Goal: Information Seeking & Learning: Learn about a topic

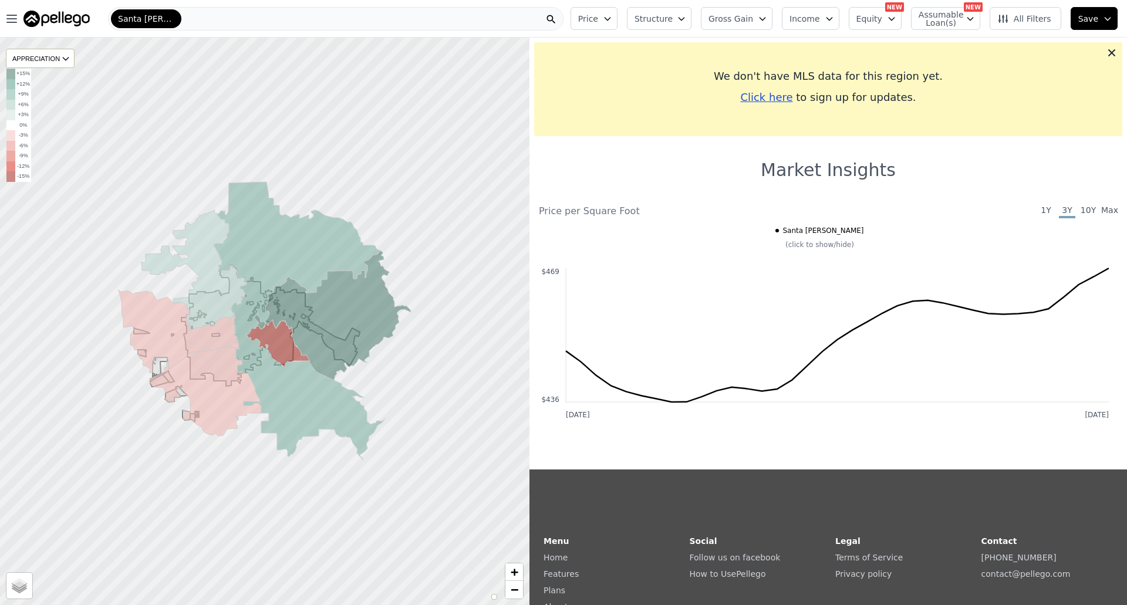
click at [1085, 217] on span "10Y" at bounding box center [1088, 211] width 16 height 14
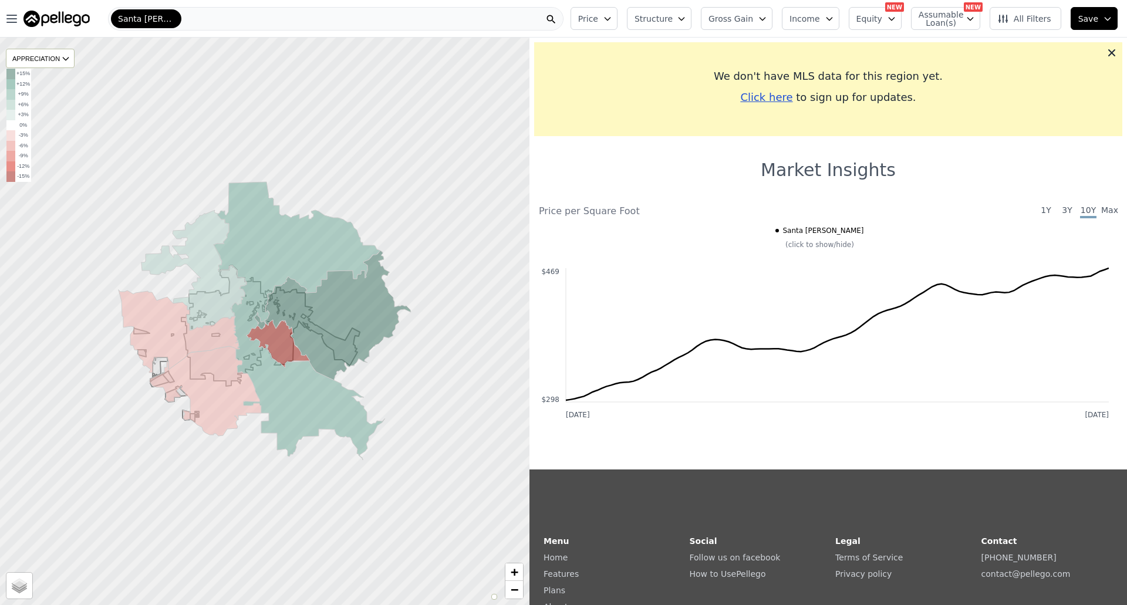
drag, startPoint x: 297, startPoint y: 28, endPoint x: 113, endPoint y: -2, distance: 186.2
click at [113, 0] on html "Open main menu Santa [PERSON_NAME] Structure Gross Gain Income Equity NEW Assum…" at bounding box center [563, 302] width 1127 height 605
click at [146, 10] on div "Santa [PERSON_NAME]" at bounding box center [146, 18] width 70 height 19
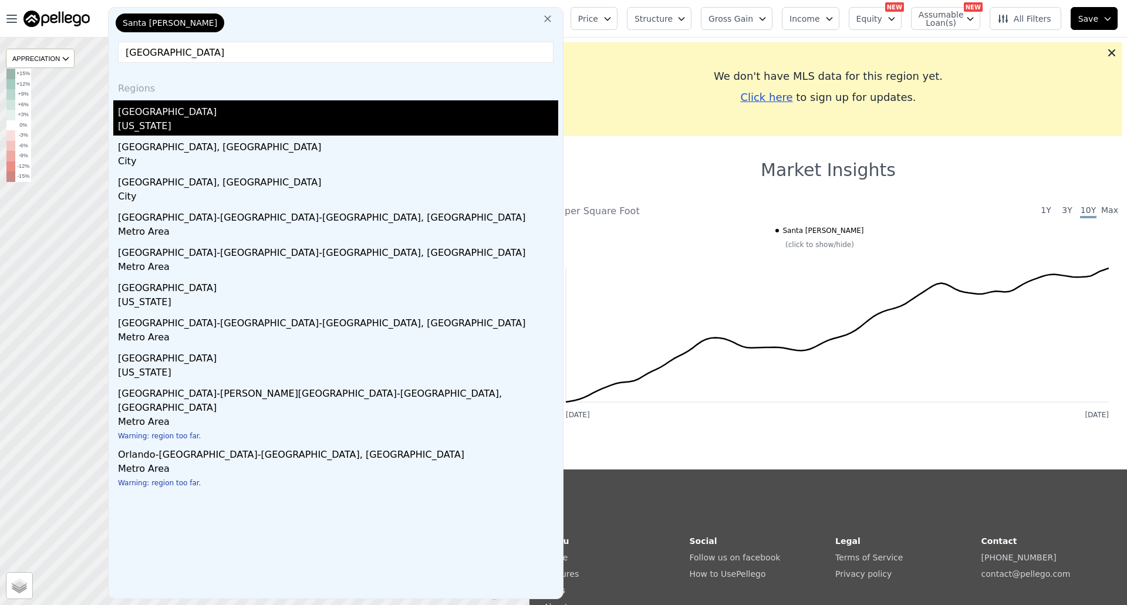
type input "[GEOGRAPHIC_DATA]"
click at [221, 110] on div "[GEOGRAPHIC_DATA]" at bounding box center [338, 109] width 440 height 19
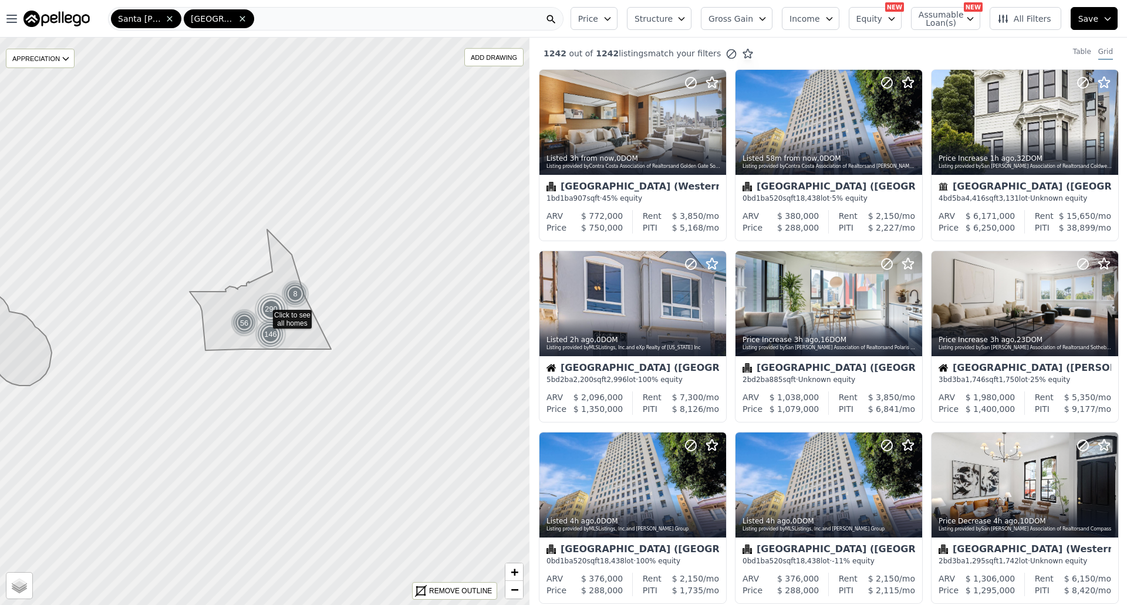
click at [166, 25] on div "Santa [PERSON_NAME]" at bounding box center [146, 18] width 70 height 19
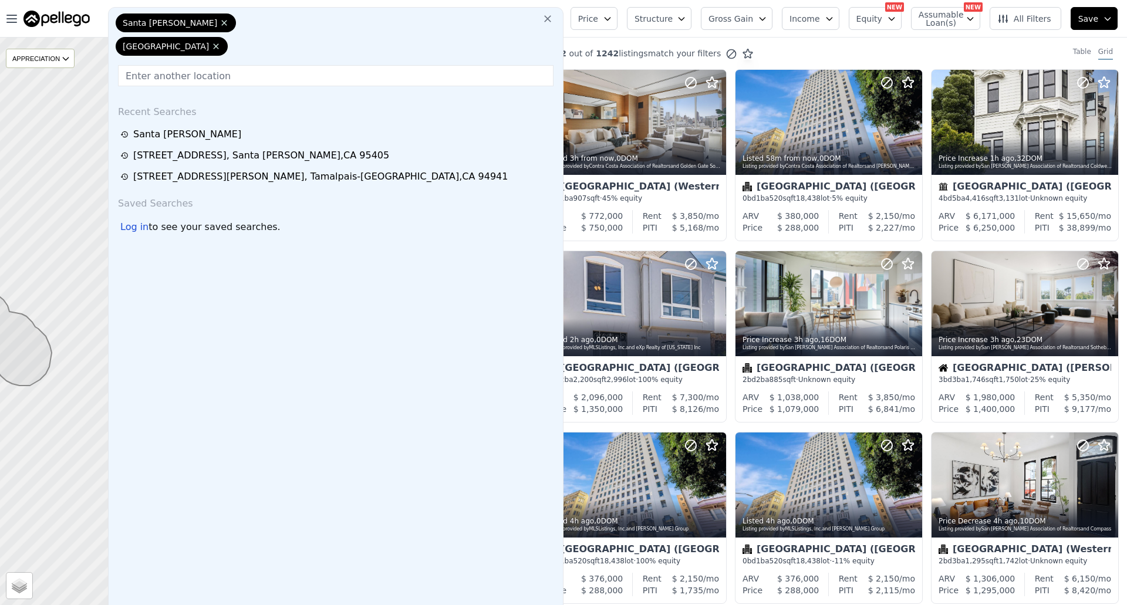
click at [219, 25] on icon at bounding box center [223, 22] width 9 height 9
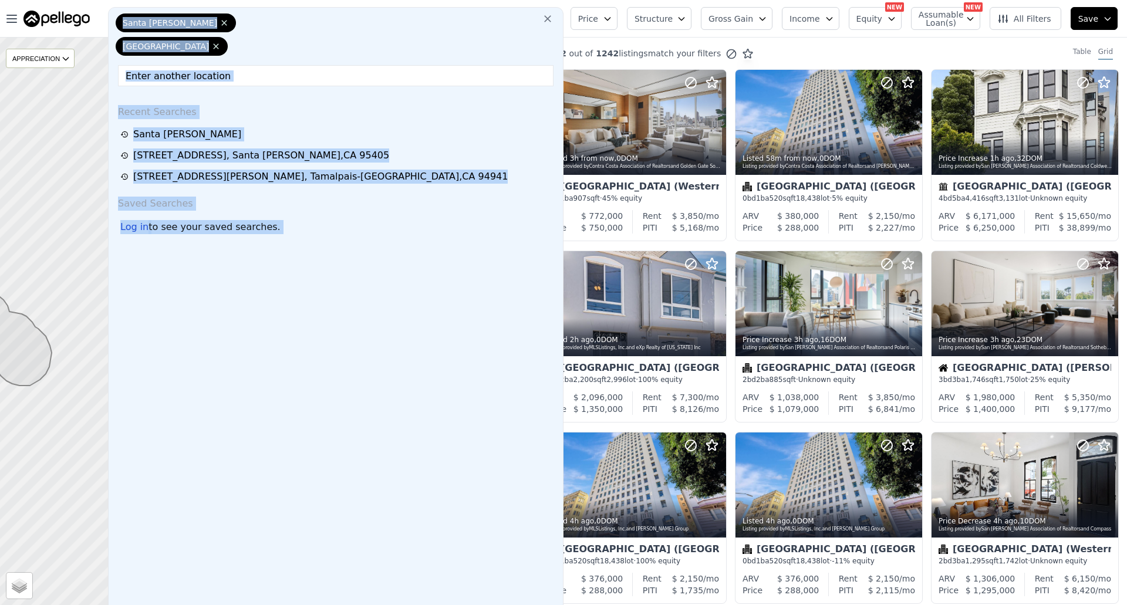
click at [166, 25] on div "Santa [PERSON_NAME]" at bounding box center [146, 18] width 70 height 19
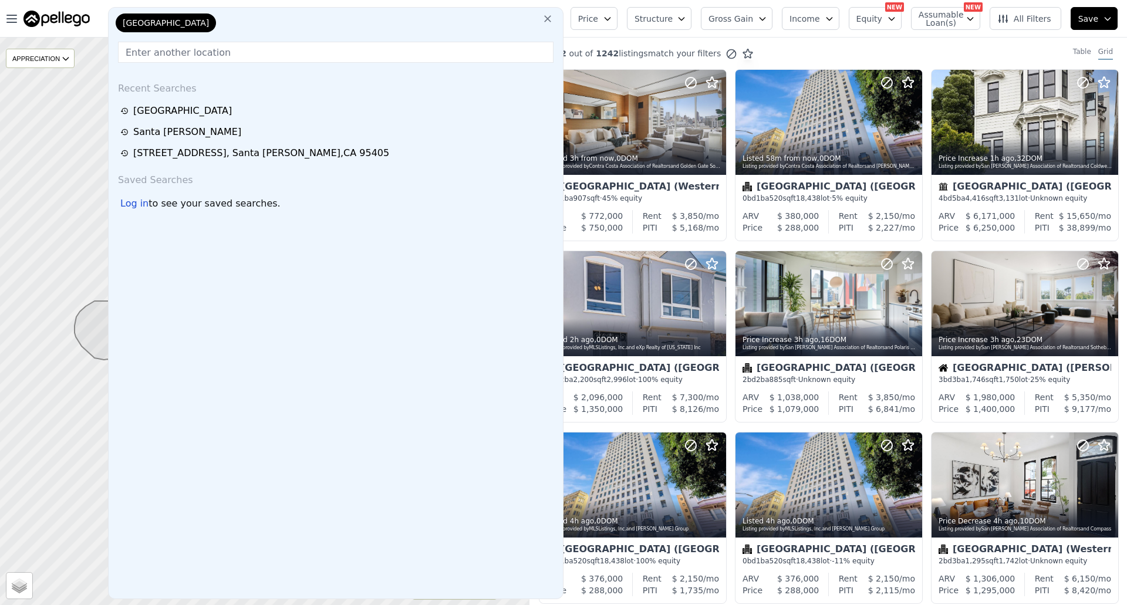
click at [343, 246] on div "Recent Searches [GEOGRAPHIC_DATA][PERSON_NAME] [STREET_ADDRESS] Saved Searches …" at bounding box center [336, 335] width 454 height 526
click at [130, 207] on div "Log in" at bounding box center [134, 204] width 28 height 14
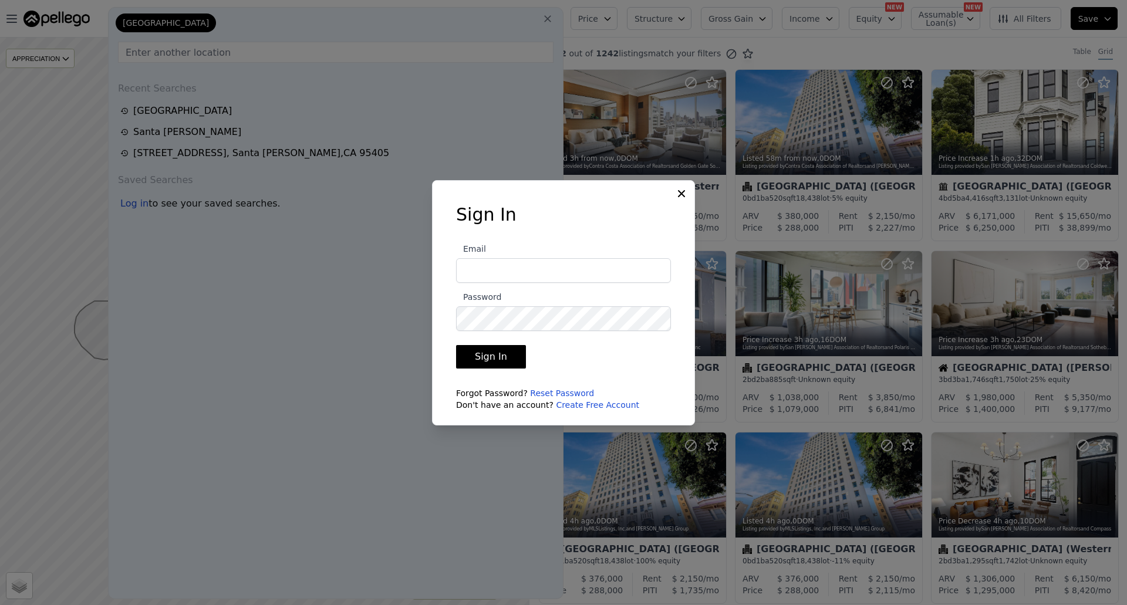
type input "[EMAIL_ADDRESS][DOMAIN_NAME]"
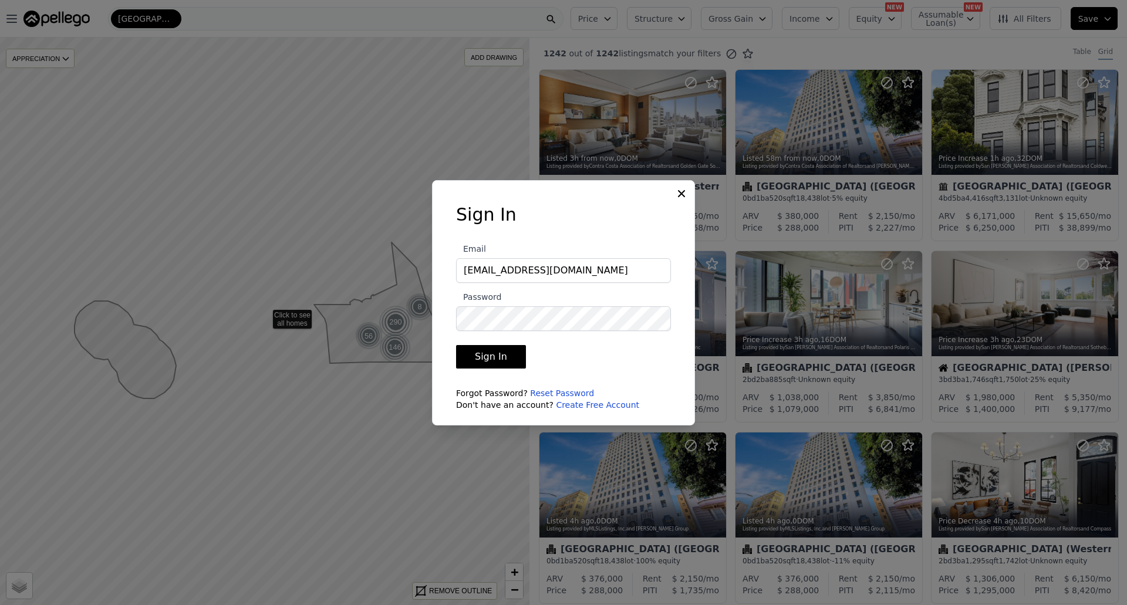
click at [498, 360] on button "Sign In" at bounding box center [491, 356] width 70 height 23
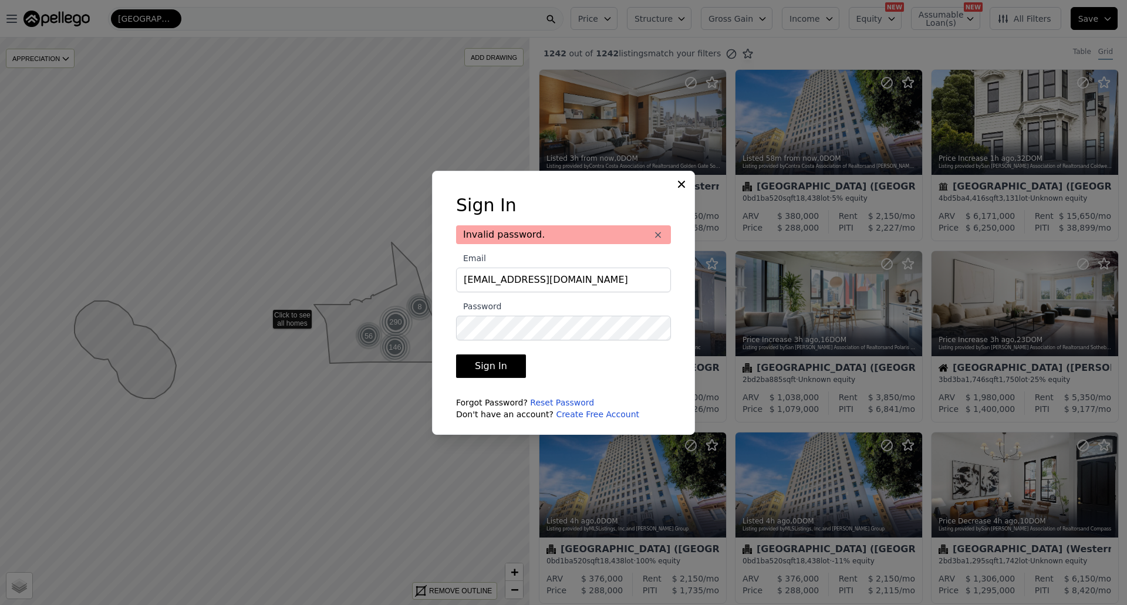
click at [498, 360] on button "Sign In" at bounding box center [491, 365] width 70 height 23
click at [456, 354] on button "Sign In" at bounding box center [491, 365] width 70 height 23
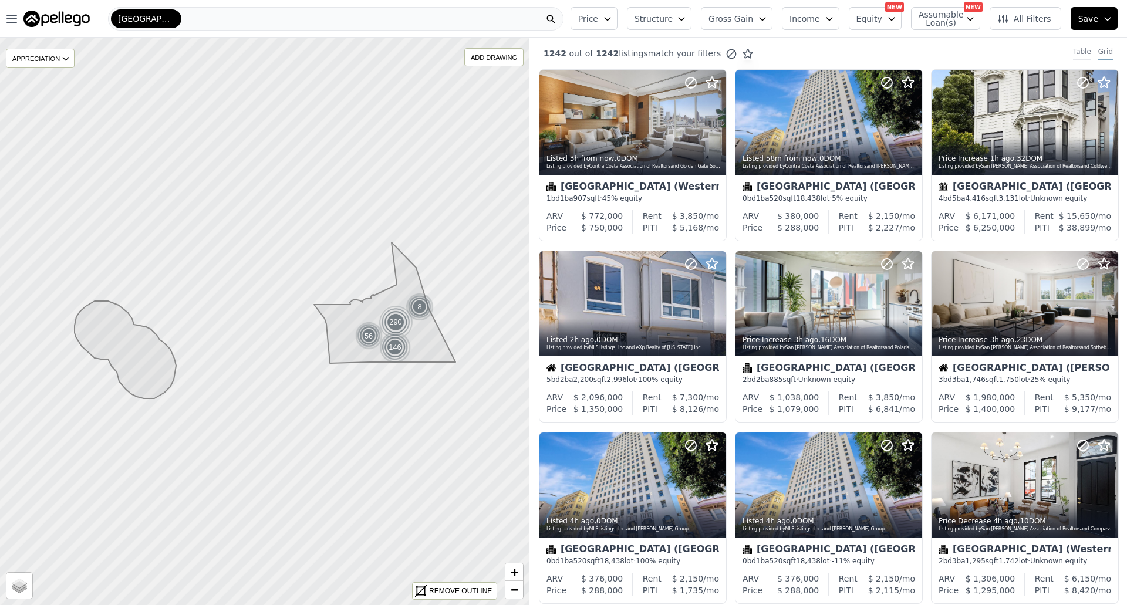
click at [1075, 52] on div "Table" at bounding box center [1082, 53] width 18 height 13
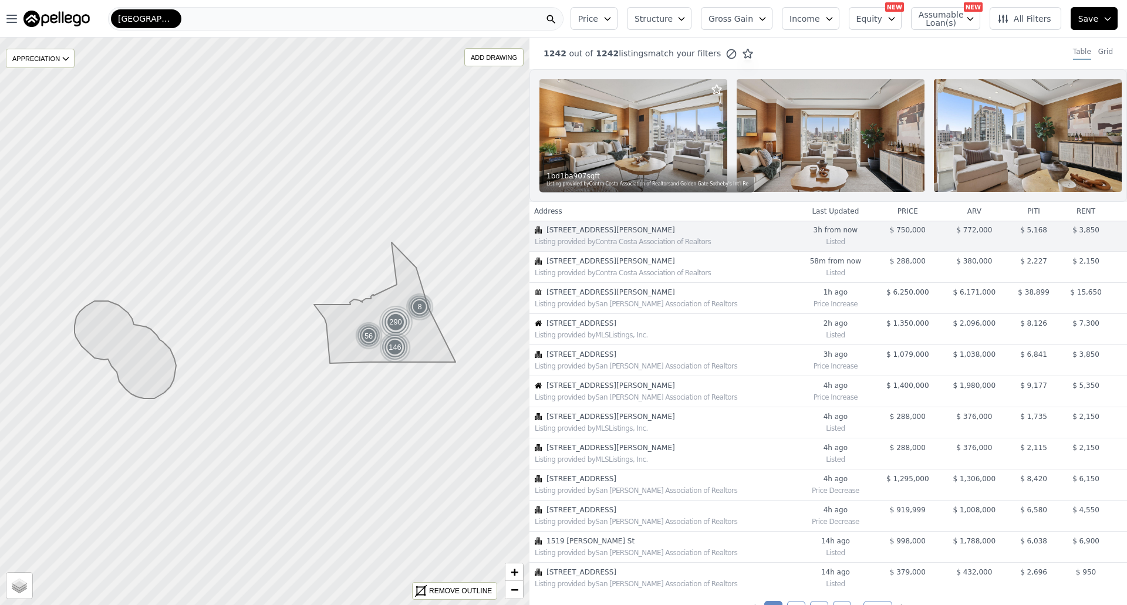
click at [676, 25] on button "Structure" at bounding box center [659, 18] width 65 height 23
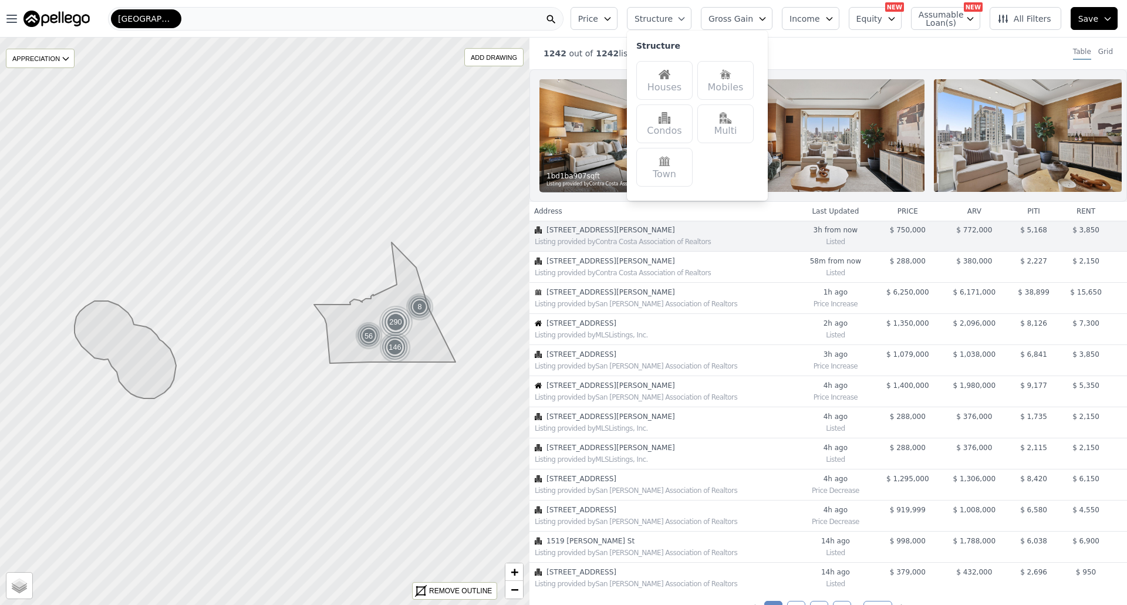
click at [688, 75] on div "Houses" at bounding box center [664, 80] width 56 height 39
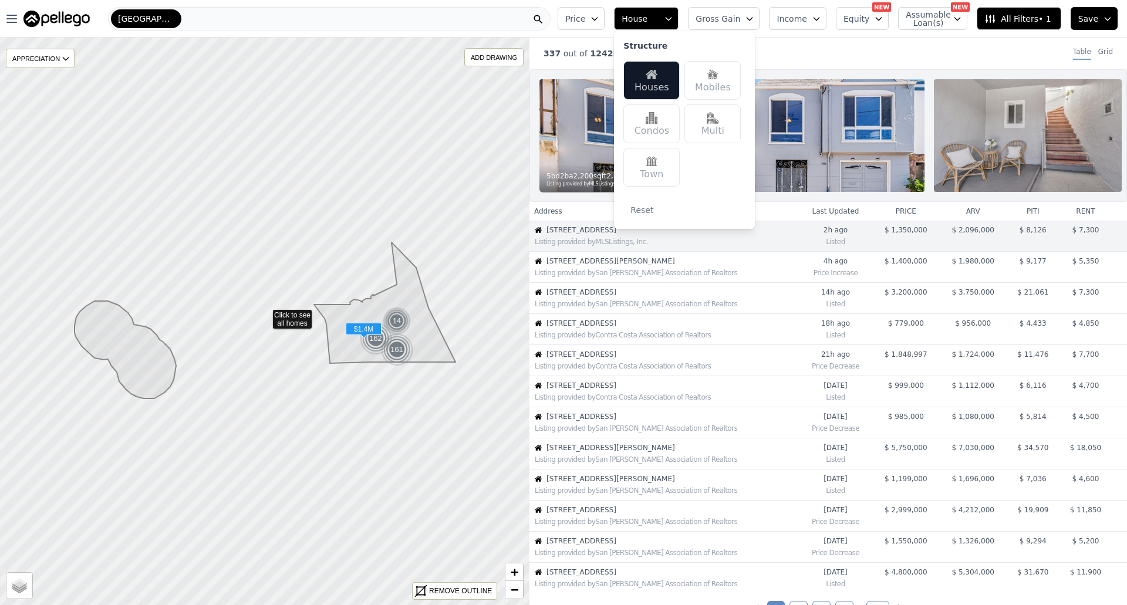
click at [900, 244] on td "$ 1,350,000" at bounding box center [905, 236] width 67 height 31
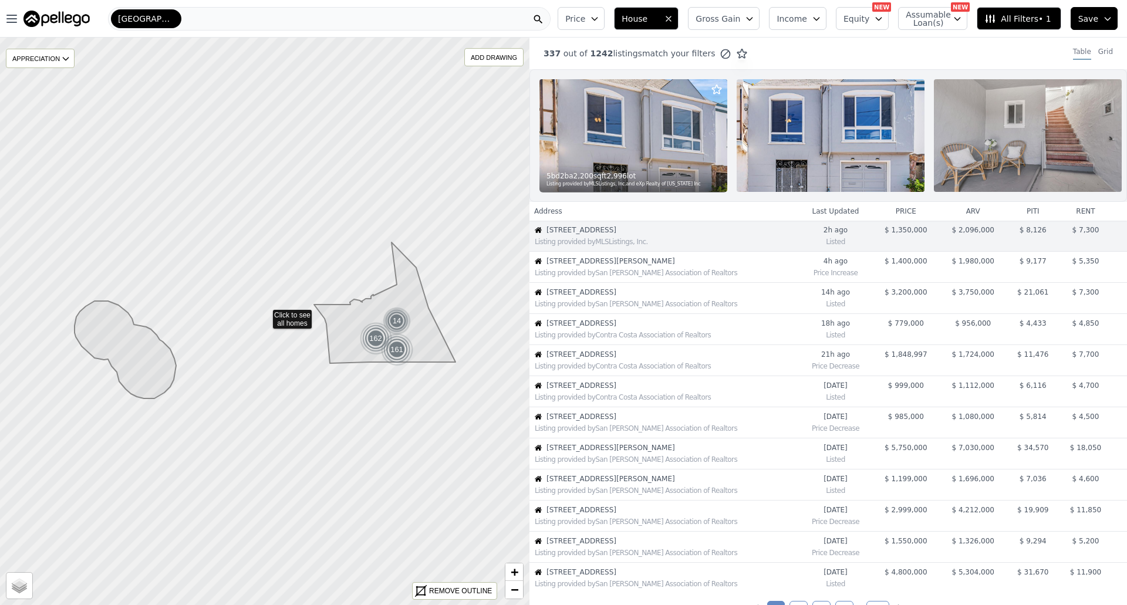
click at [888, 219] on th "price" at bounding box center [905, 211] width 67 height 19
click at [755, 14] on button "Gross Gain" at bounding box center [724, 18] width 72 height 23
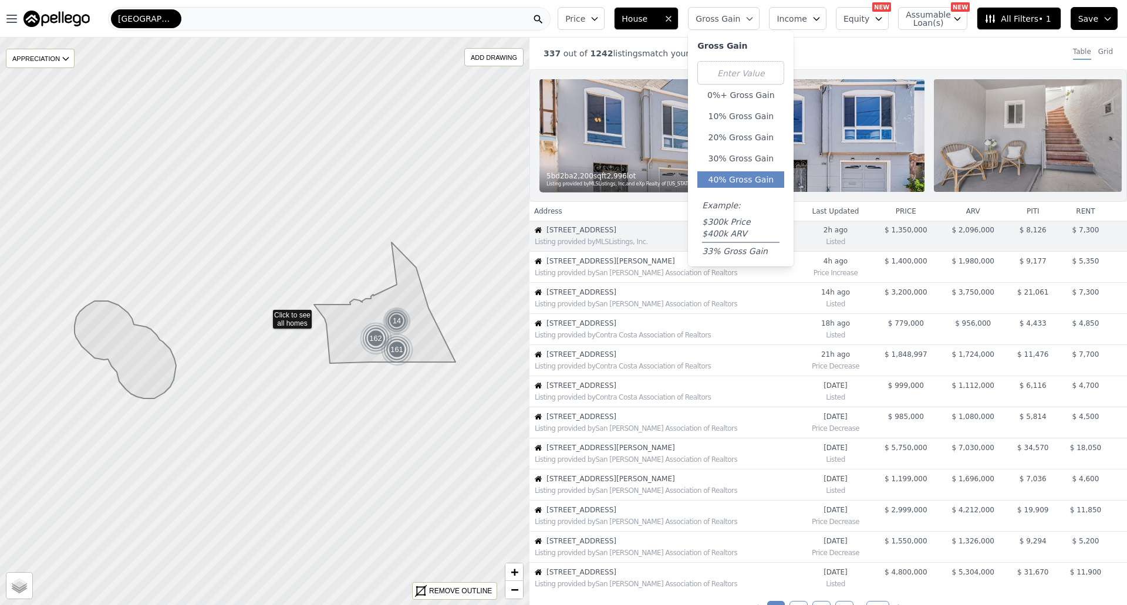
click at [765, 172] on button "40% Gross Gain" at bounding box center [740, 179] width 87 height 16
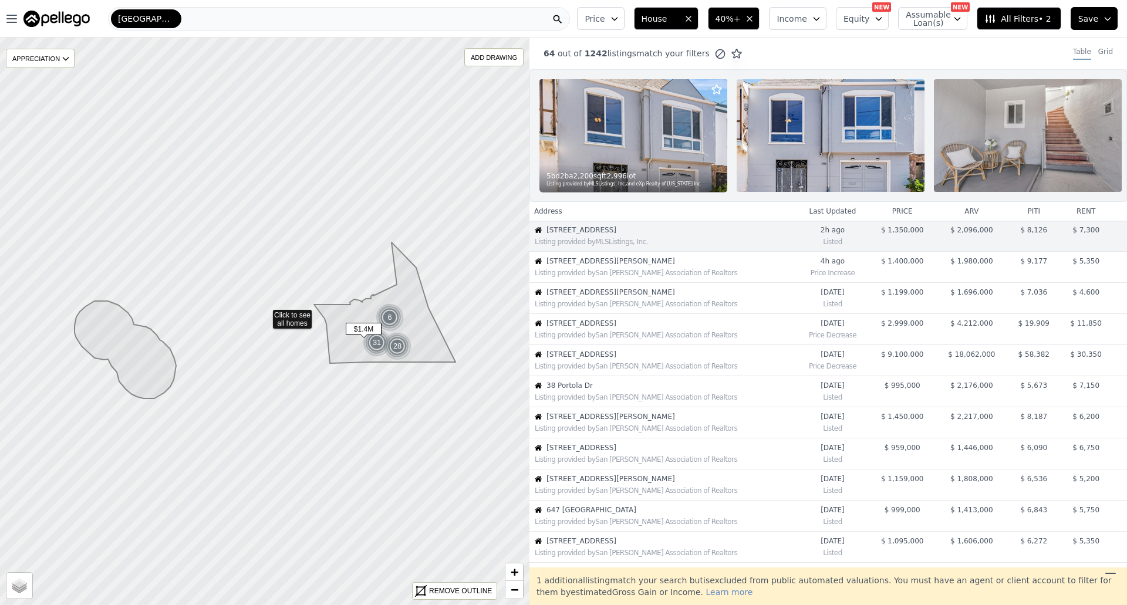
click at [722, 235] on span "[STREET_ADDRESS]" at bounding box center [670, 229] width 249 height 9
click at [647, 118] on img at bounding box center [633, 135] width 188 height 113
click at [794, 21] on span "Income" at bounding box center [791, 19] width 31 height 12
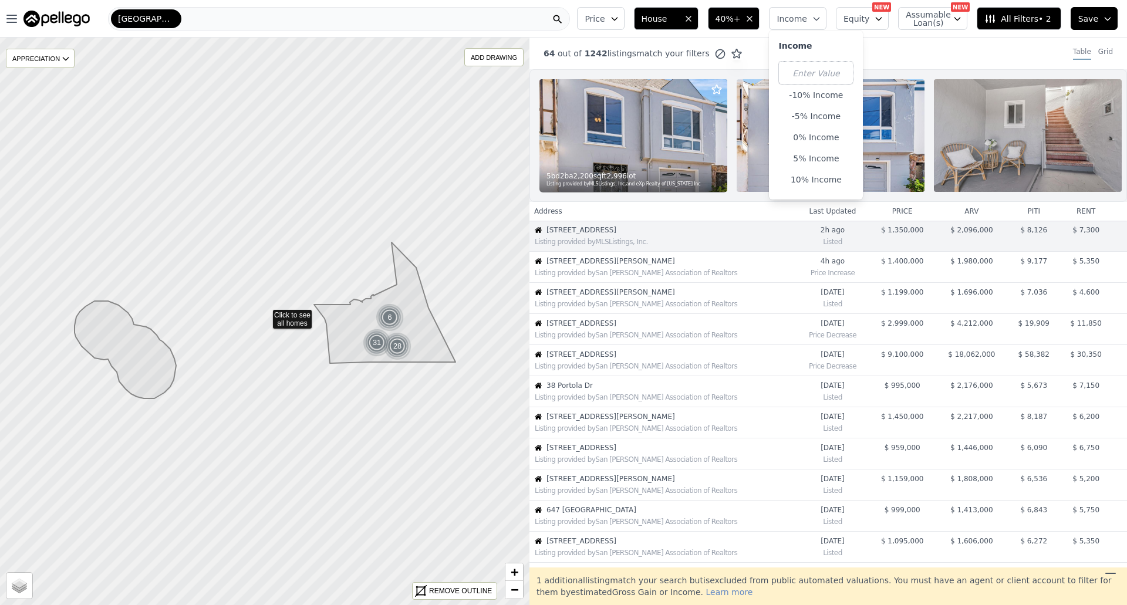
click at [794, 21] on span "Income" at bounding box center [791, 19] width 31 height 12
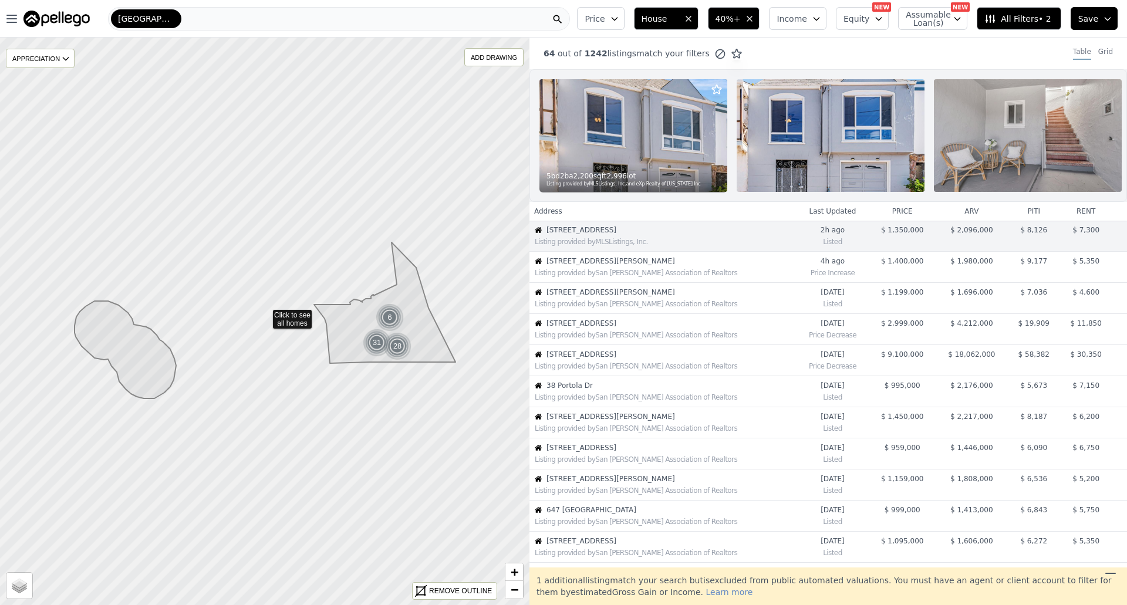
click at [794, 21] on span "Income" at bounding box center [791, 19] width 31 height 12
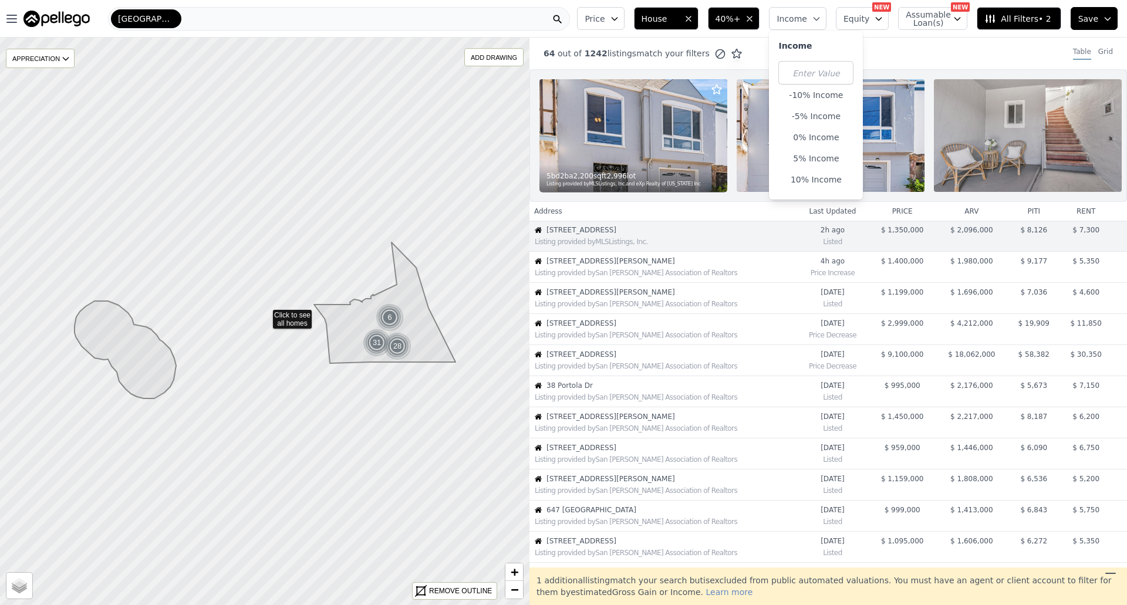
click at [794, 21] on span "Income" at bounding box center [791, 19] width 31 height 12
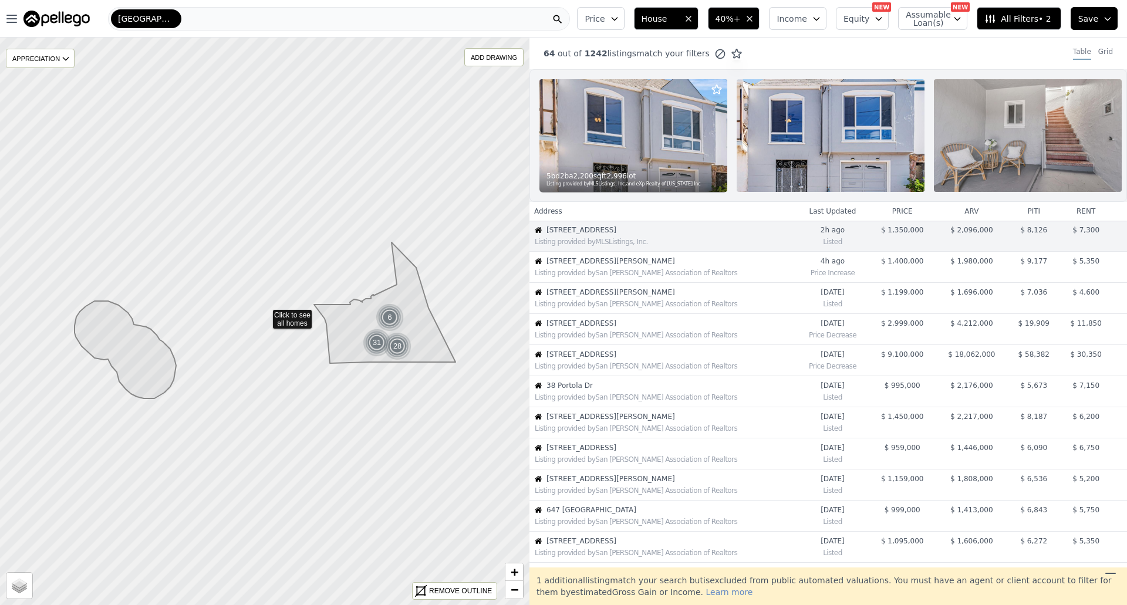
click at [740, 19] on span "40%+" at bounding box center [727, 19] width 25 height 12
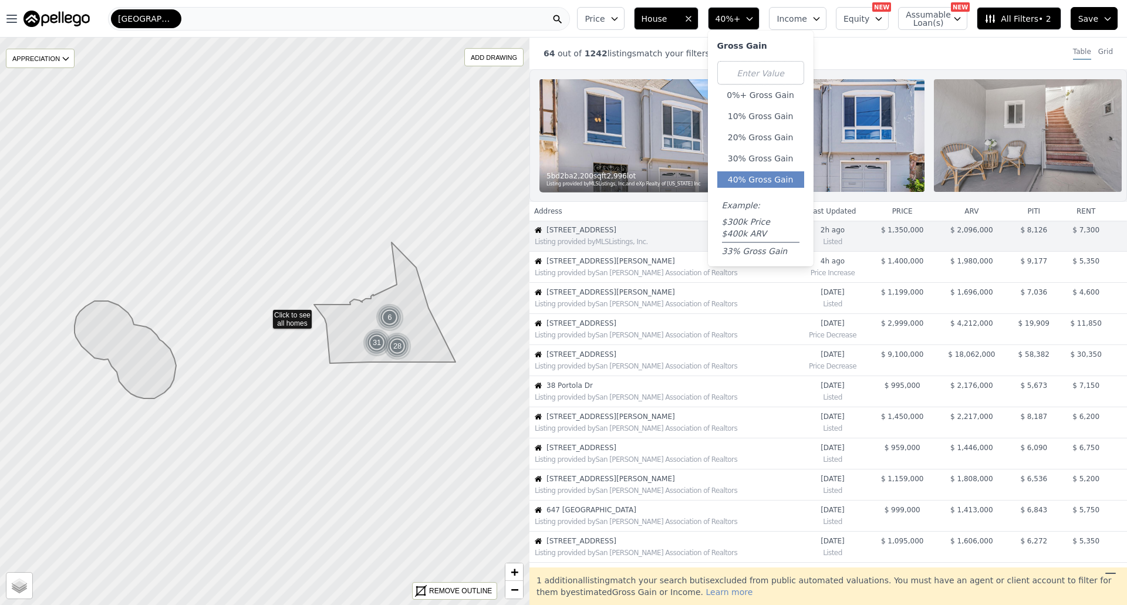
click at [773, 174] on button "40% Gross Gain" at bounding box center [760, 179] width 87 height 16
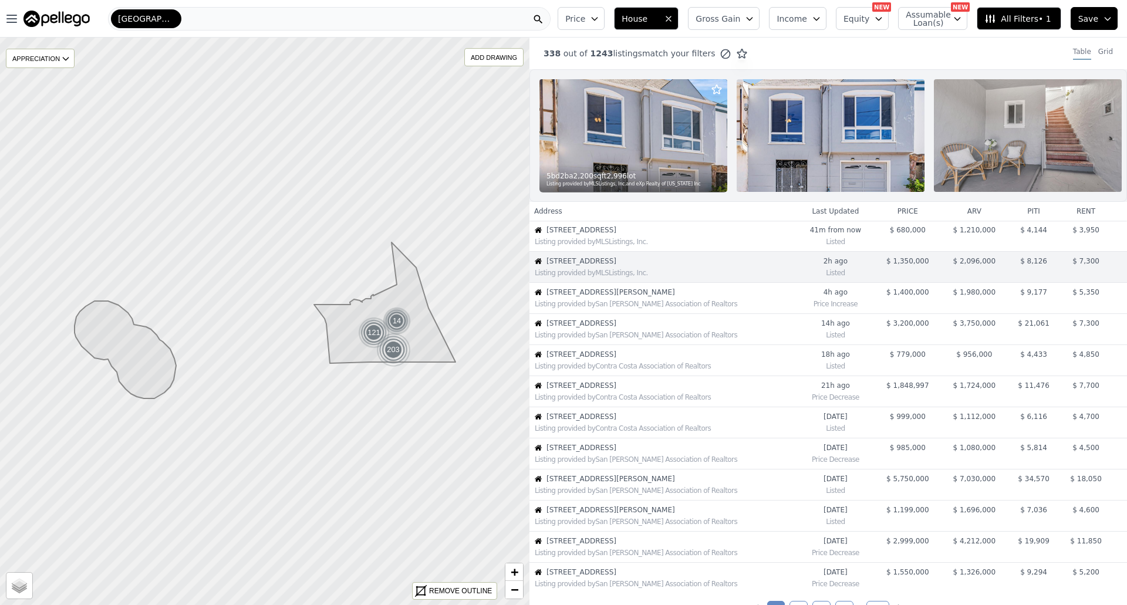
click at [807, 28] on button "Income" at bounding box center [797, 18] width 57 height 23
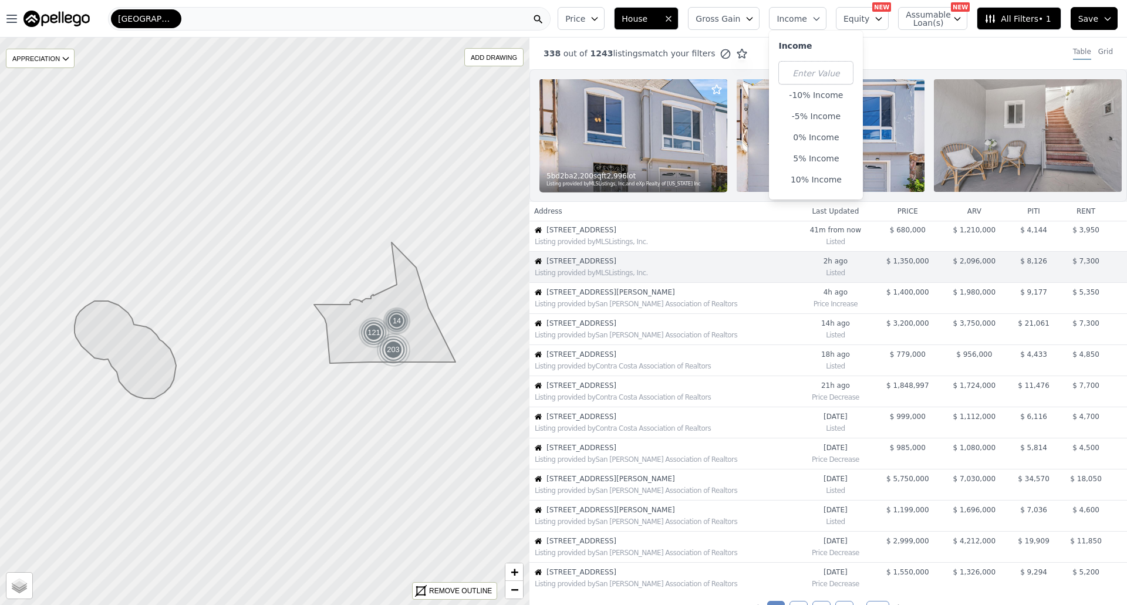
click at [807, 28] on button "Income" at bounding box center [797, 18] width 57 height 23
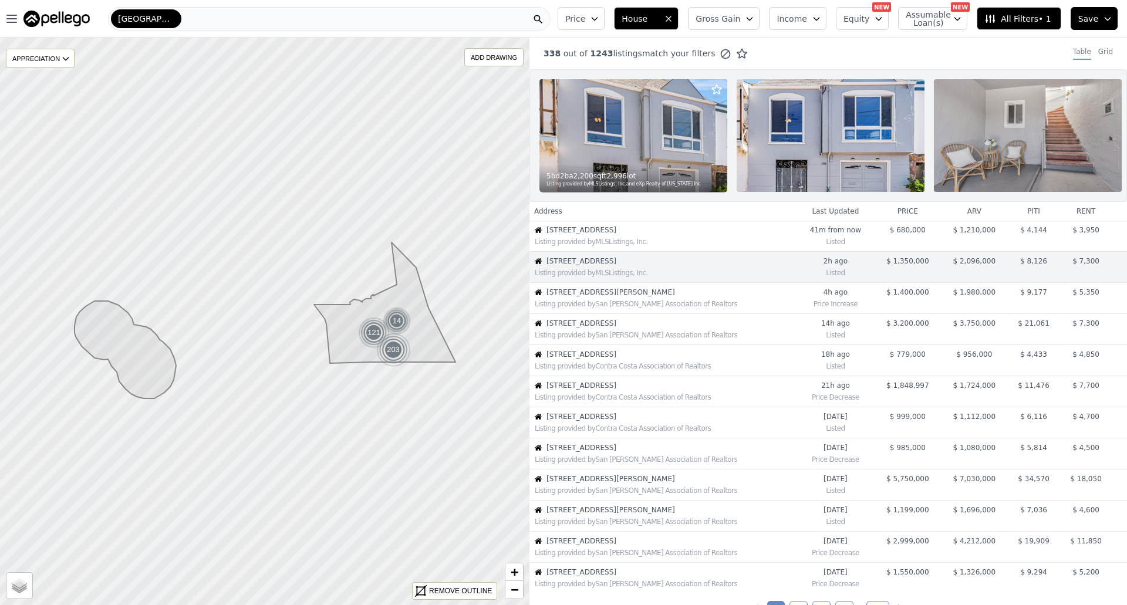
click at [739, 21] on span "Gross Gain" at bounding box center [717, 19] width 45 height 12
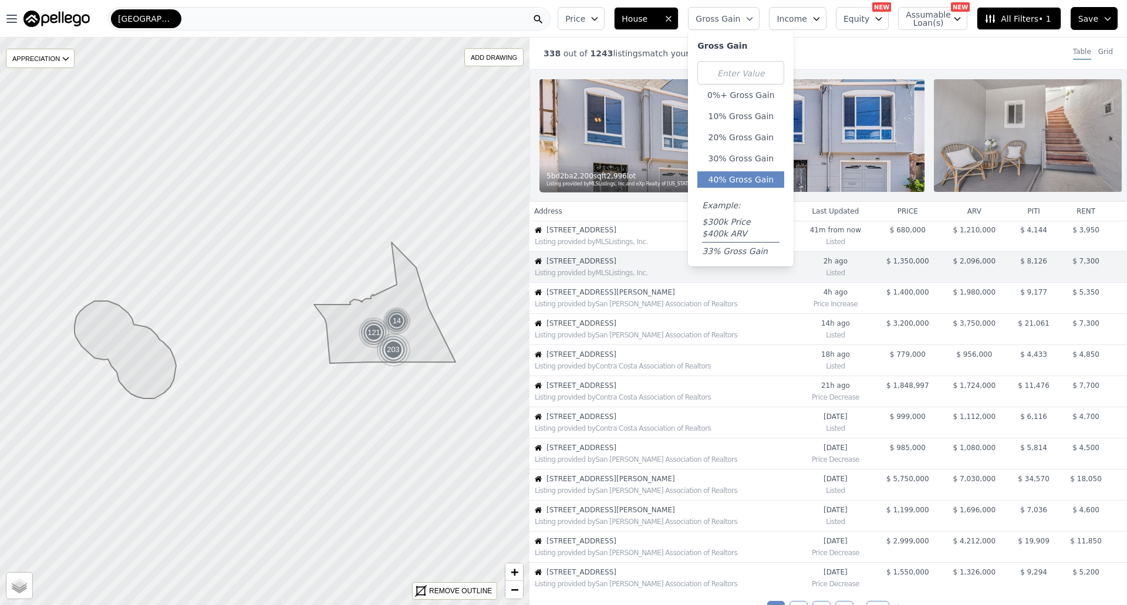
click at [758, 183] on button "40% Gross Gain" at bounding box center [740, 179] width 87 height 16
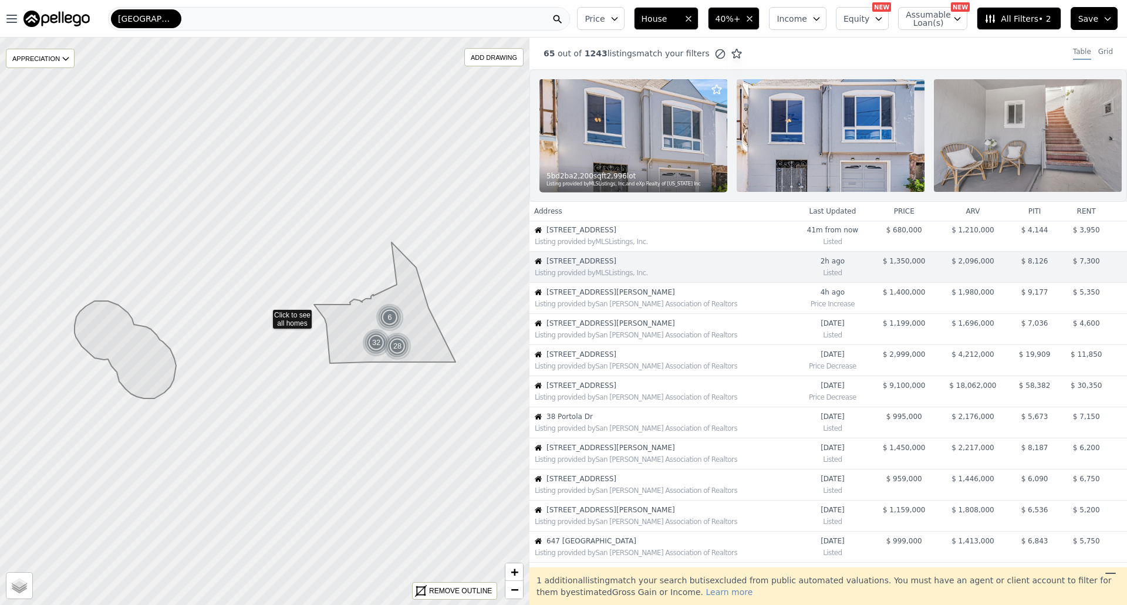
click at [867, 23] on span "Equity" at bounding box center [856, 19] width 26 height 12
click at [871, 41] on label "Hide Unknown Equity" at bounding box center [901, 46] width 88 height 12
click at [852, 41] on input "Hide Unknown Equity" at bounding box center [847, 45] width 9 height 9
checkbox input "true"
click at [864, 20] on span "Equity" at bounding box center [856, 19] width 26 height 12
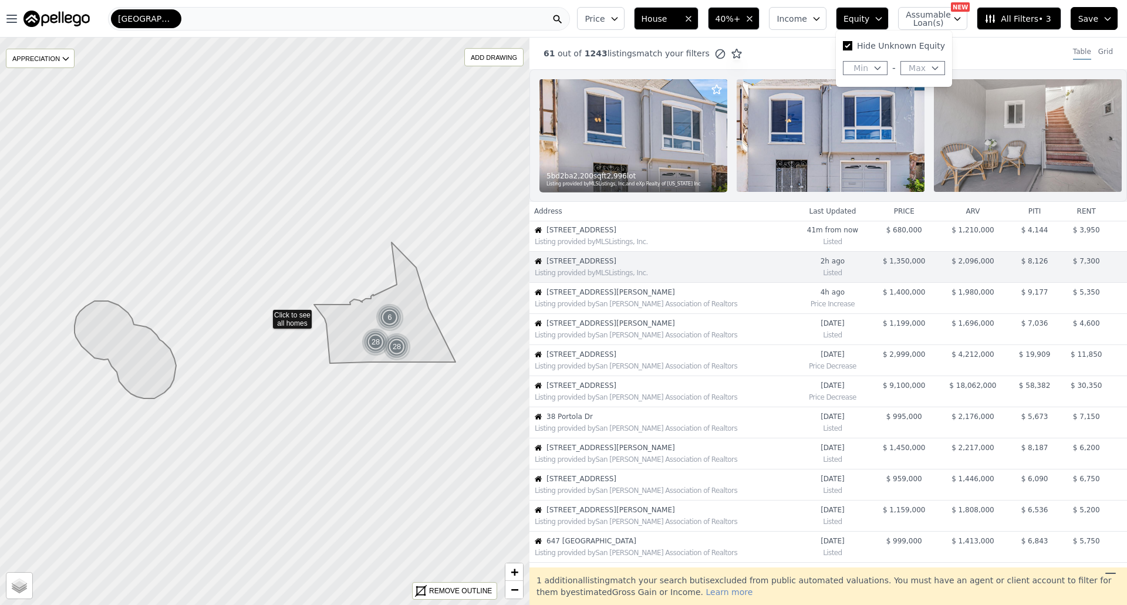
click at [865, 63] on span "Min" at bounding box center [860, 68] width 15 height 12
click at [852, 45] on input "Hide Unknown Equity" at bounding box center [847, 45] width 9 height 9
checkbox input "false"
click at [673, 17] on span "House" at bounding box center [660, 19] width 38 height 12
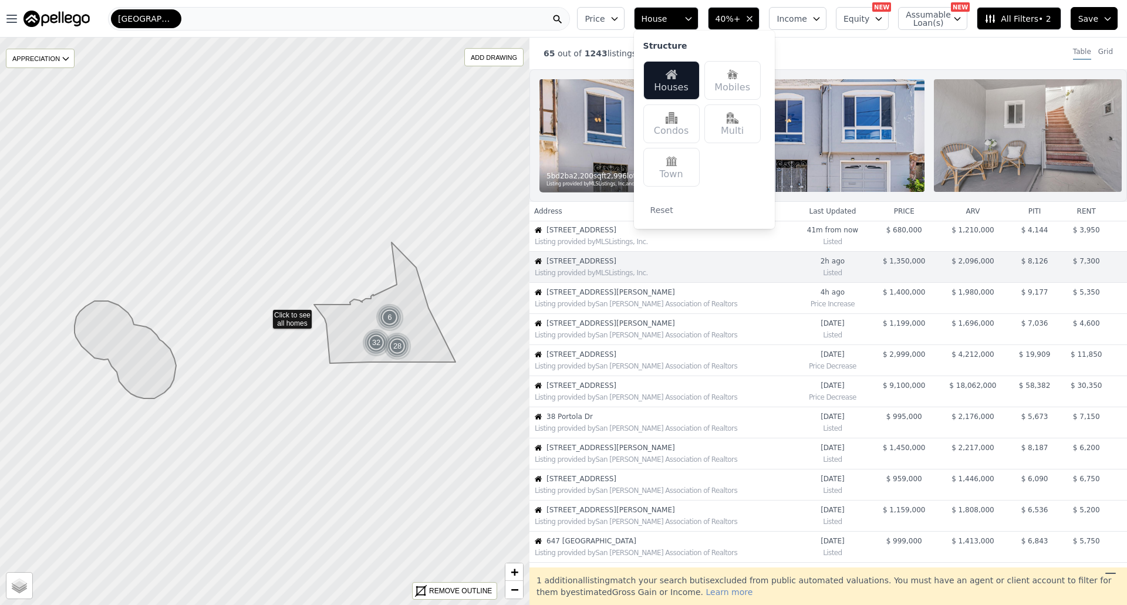
click at [673, 17] on span "House" at bounding box center [660, 19] width 38 height 12
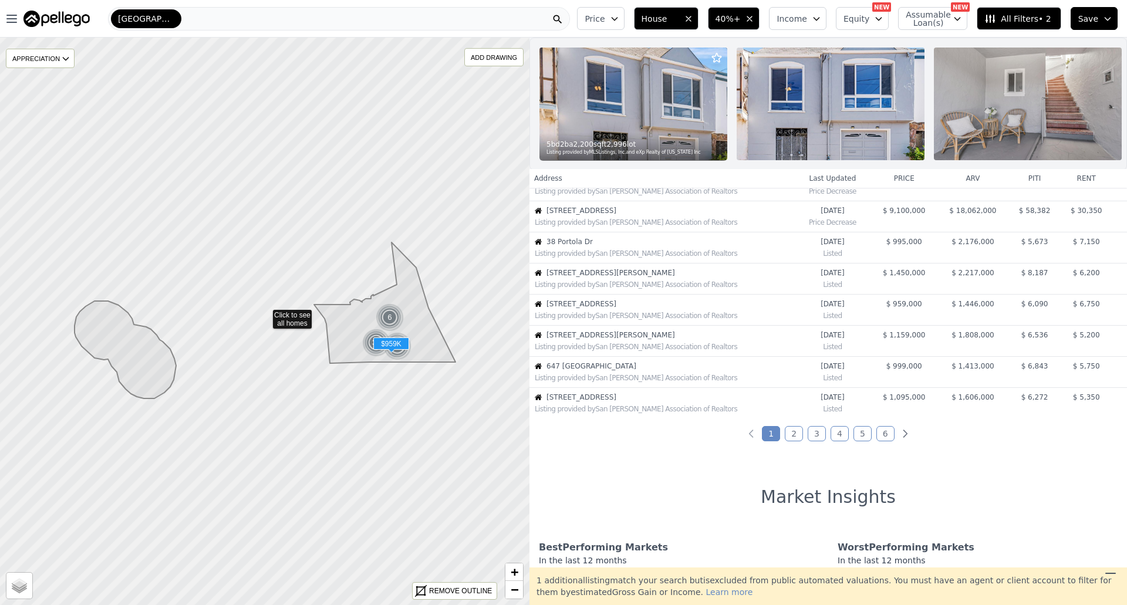
scroll to position [175, 0]
click at [899, 439] on icon "Next page" at bounding box center [905, 434] width 12 height 12
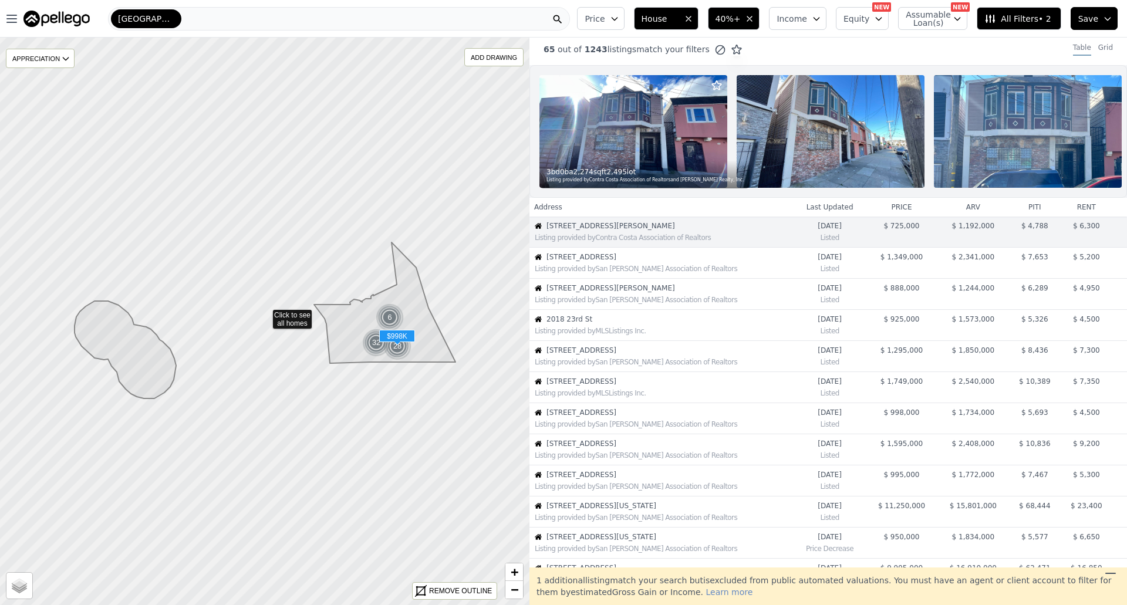
scroll to position [0, 0]
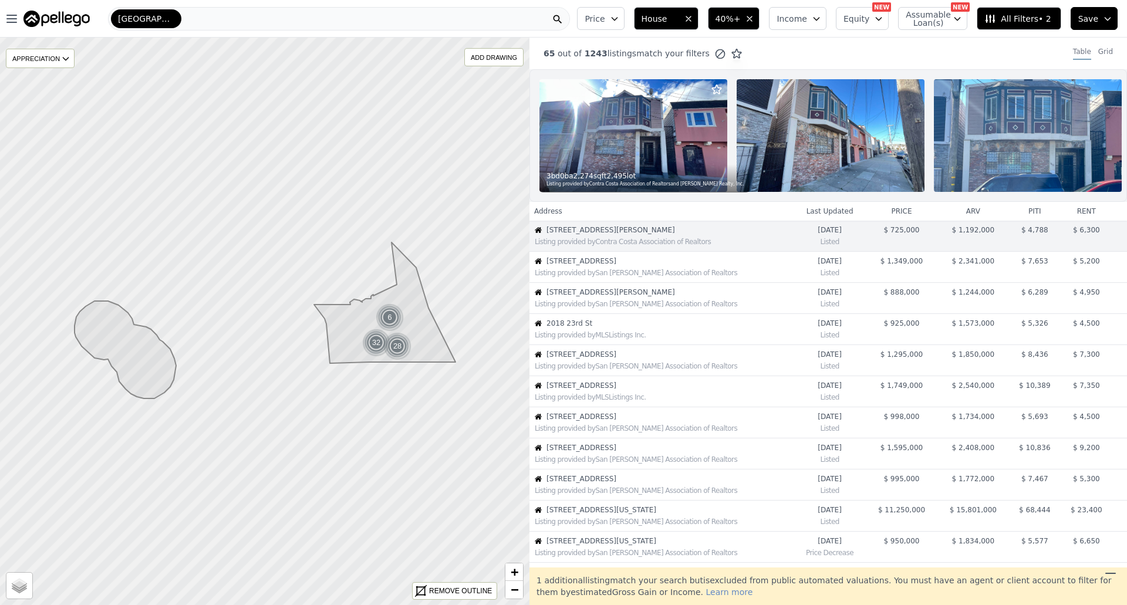
drag, startPoint x: 353, startPoint y: 7, endPoint x: 164, endPoint y: 26, distance: 190.4
click at [164, 26] on div "[GEOGRAPHIC_DATA]" at bounding box center [339, 18] width 462 height 23
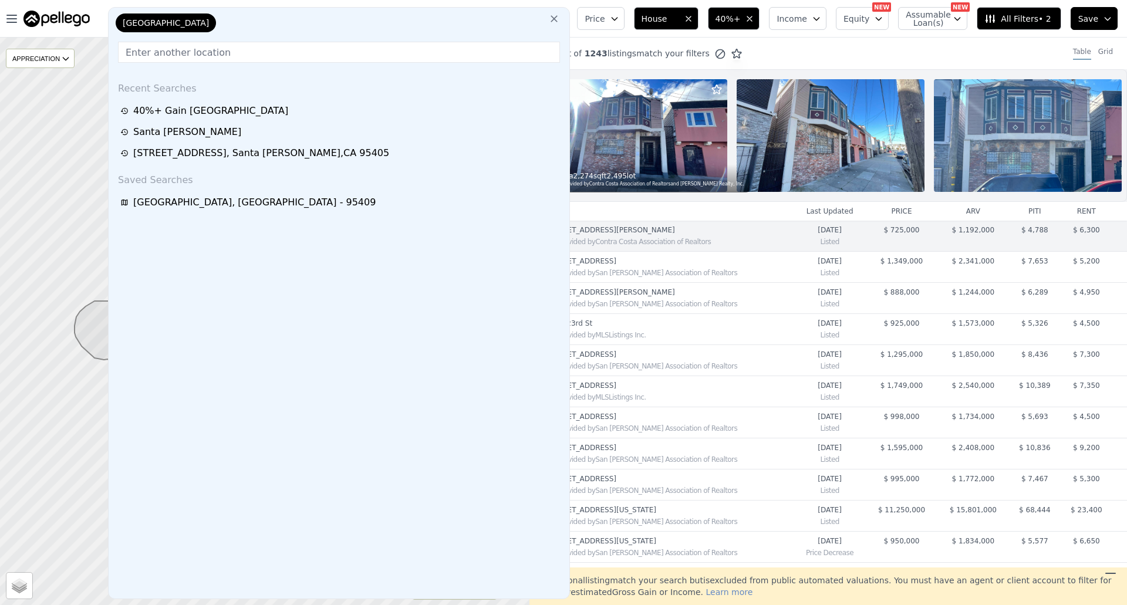
click at [164, 26] on span "[GEOGRAPHIC_DATA]" at bounding box center [166, 23] width 86 height 12
click at [556, 13] on button at bounding box center [553, 17] width 21 height 23
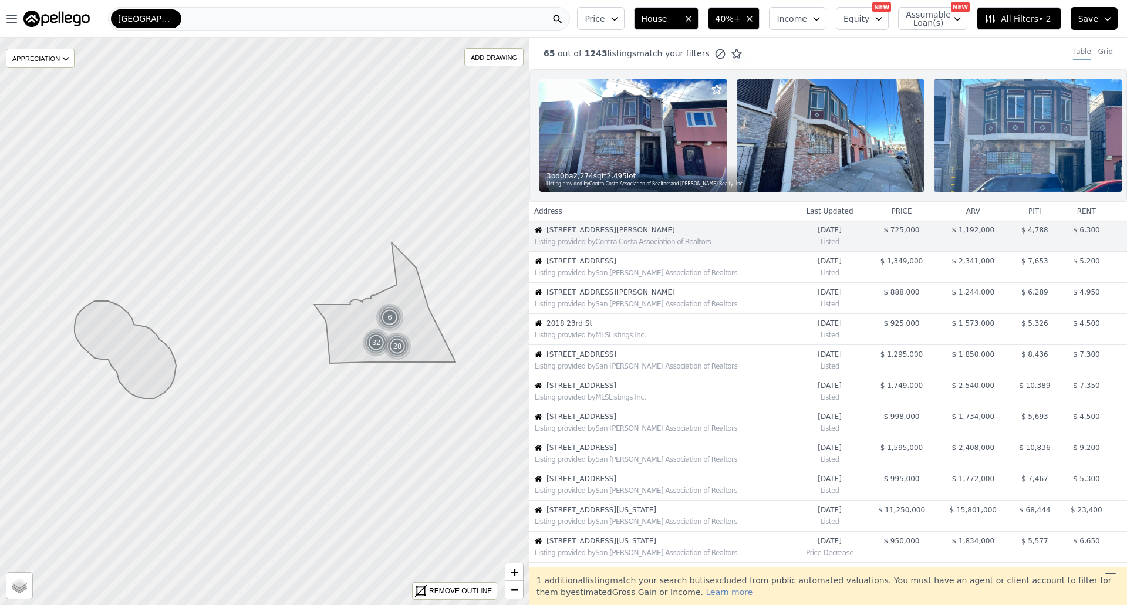
click at [561, 17] on div "[GEOGRAPHIC_DATA]" at bounding box center [339, 18] width 462 height 23
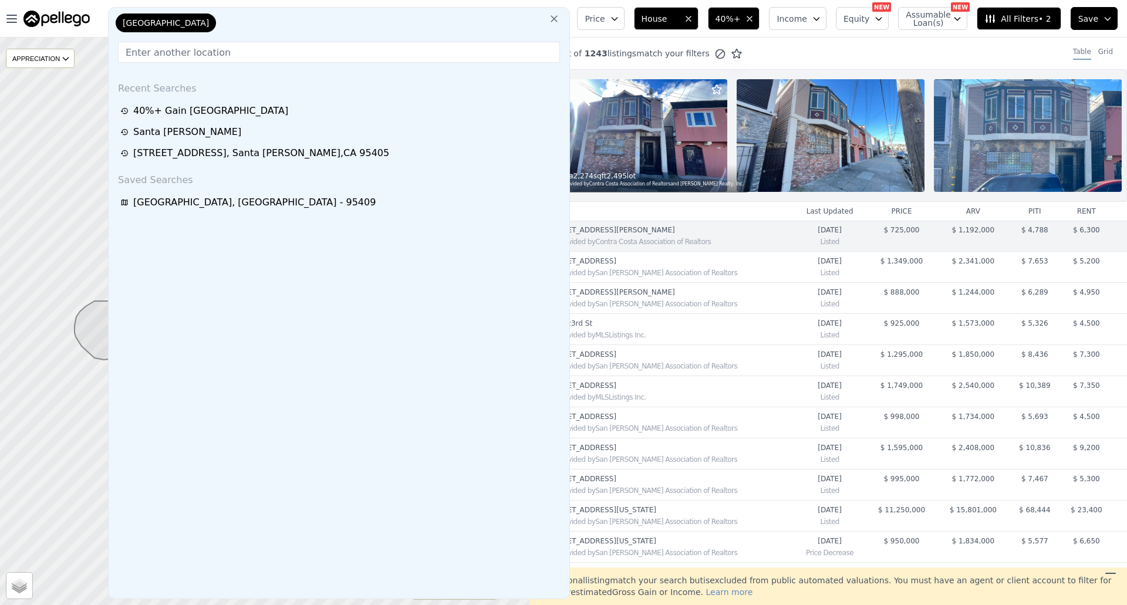
click at [560, 23] on icon at bounding box center [554, 19] width 12 height 12
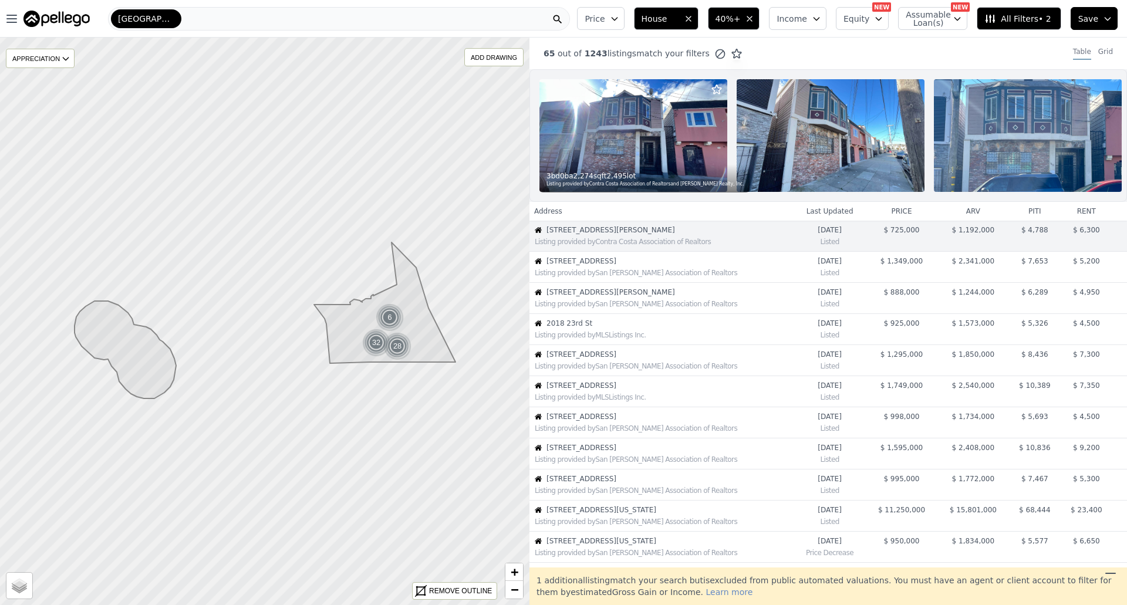
click at [506, 22] on div "[GEOGRAPHIC_DATA]" at bounding box center [339, 18] width 462 height 23
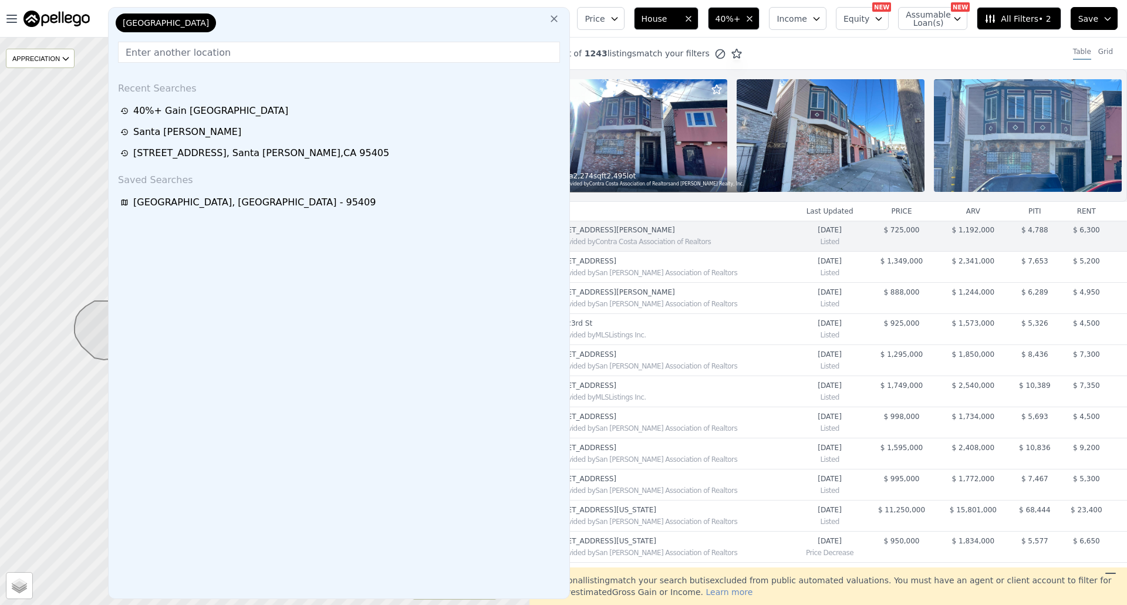
click at [167, 25] on span "[GEOGRAPHIC_DATA]" at bounding box center [166, 23] width 86 height 12
click at [174, 53] on input "text" at bounding box center [339, 52] width 442 height 21
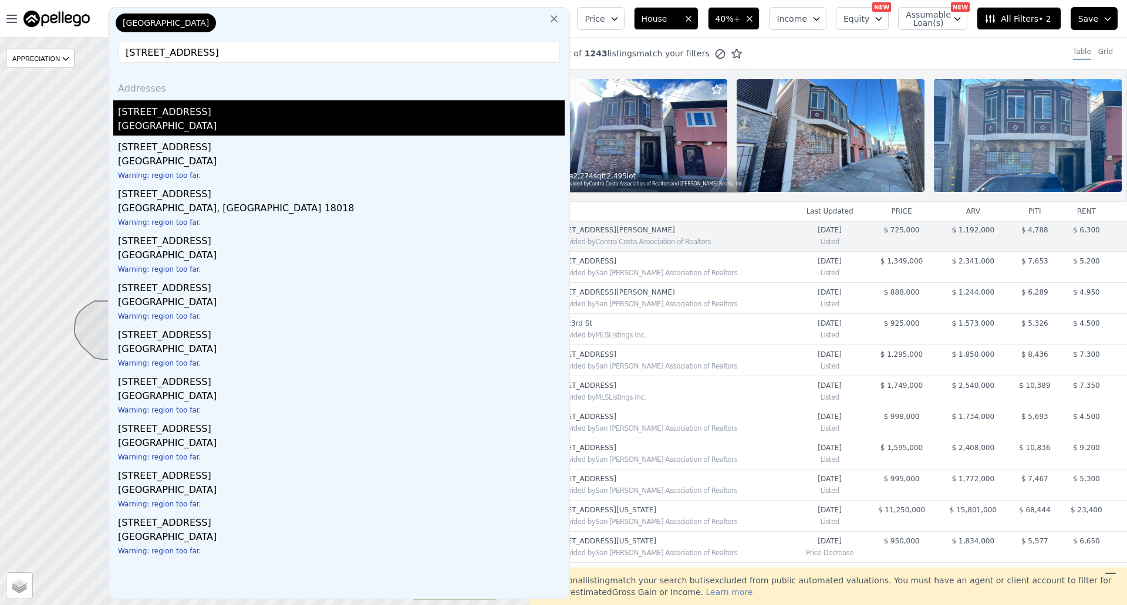
type input "[STREET_ADDRESS]"
click at [200, 133] on div "[GEOGRAPHIC_DATA]" at bounding box center [341, 127] width 446 height 16
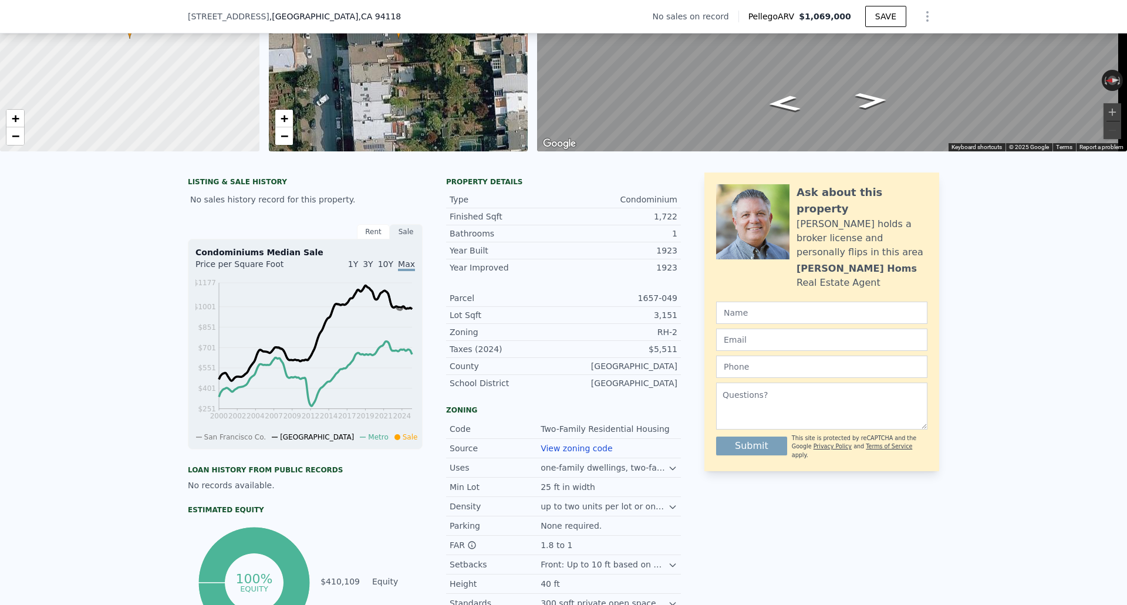
scroll to position [141, 0]
drag, startPoint x: 146, startPoint y: 336, endPoint x: 139, endPoint y: 442, distance: 107.0
click at [139, 442] on div "LISTING & SALE HISTORY No sales history record for this property. Rent Sale Ren…" at bounding box center [563, 428] width 1127 height 530
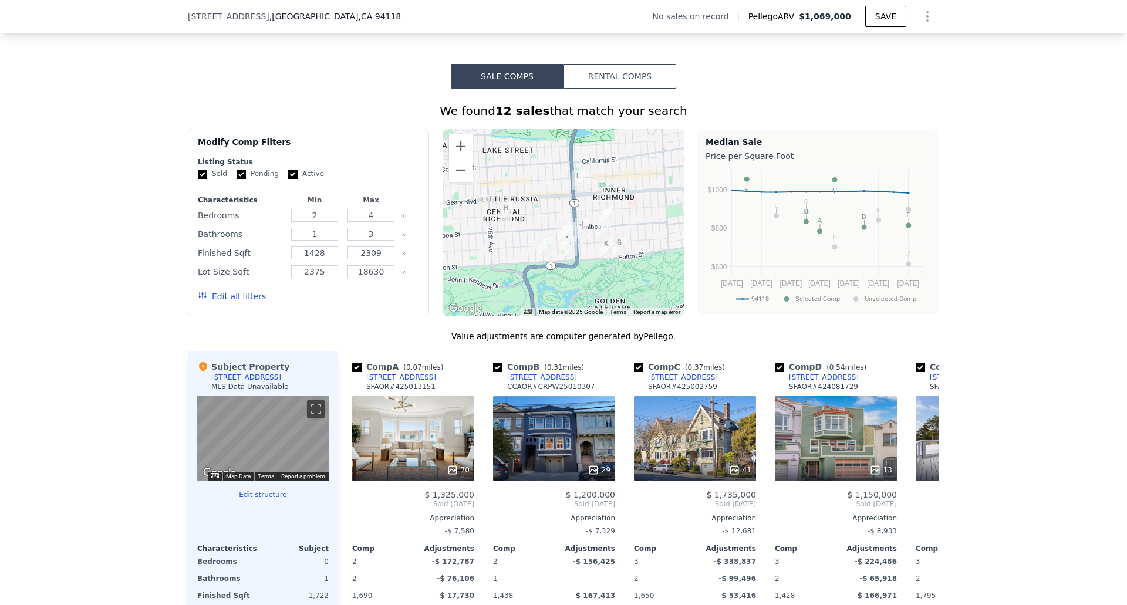
scroll to position [821, 0]
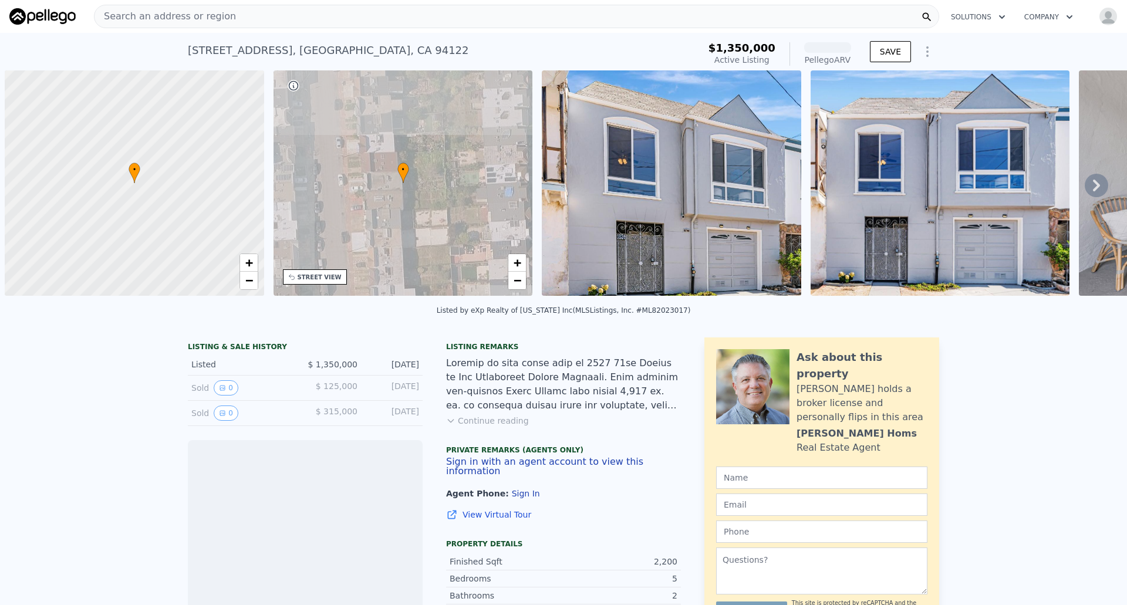
scroll to position [0, 5]
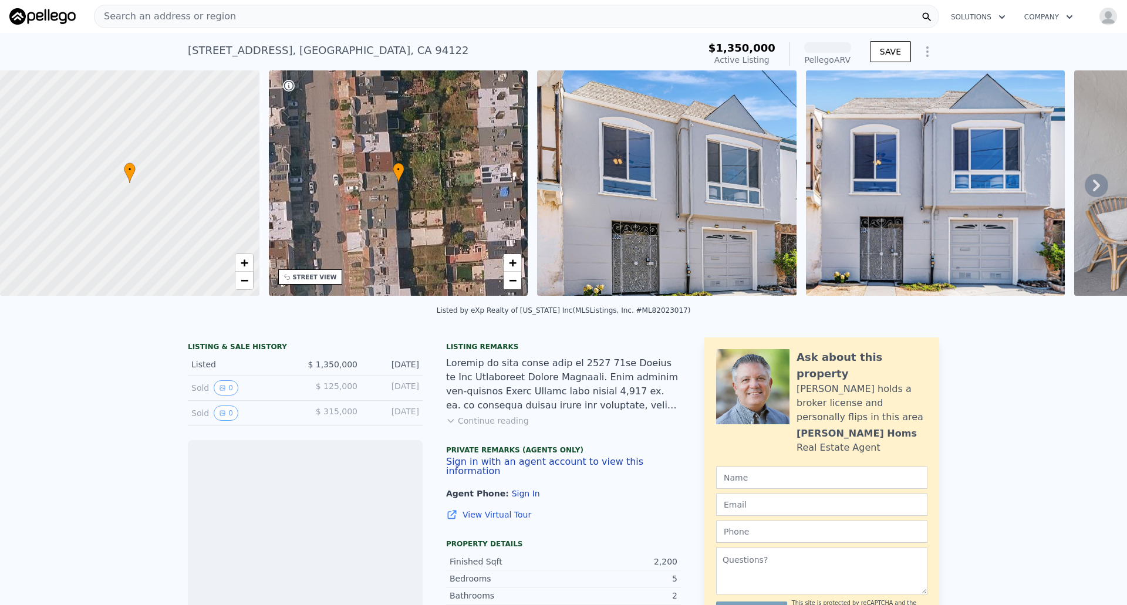
click at [655, 198] on img at bounding box center [666, 182] width 259 height 225
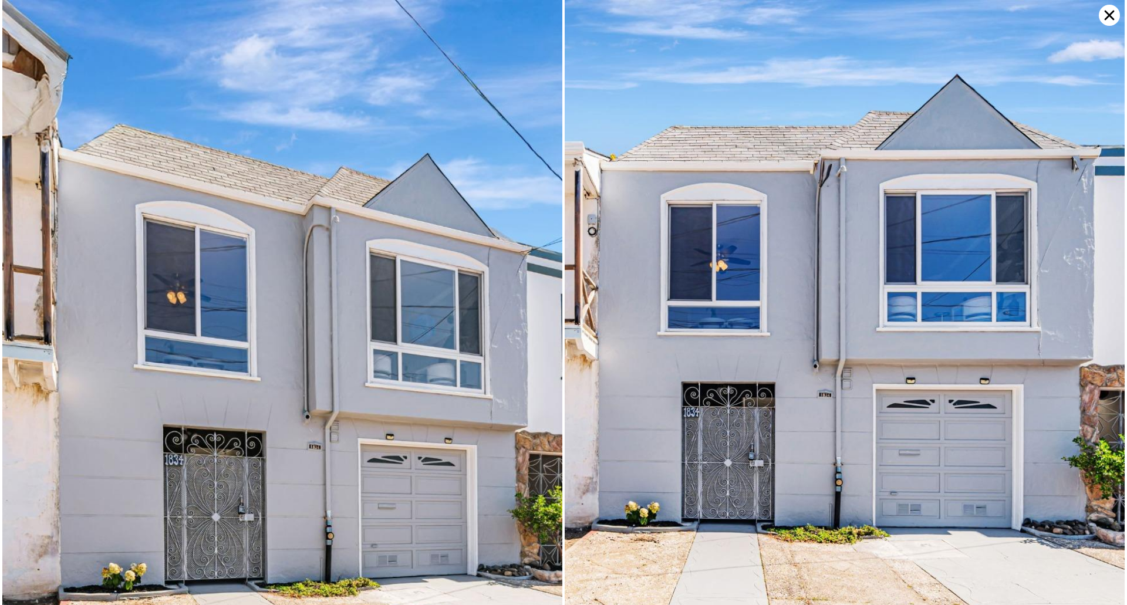
click at [388, 245] on img at bounding box center [282, 344] width 560 height 688
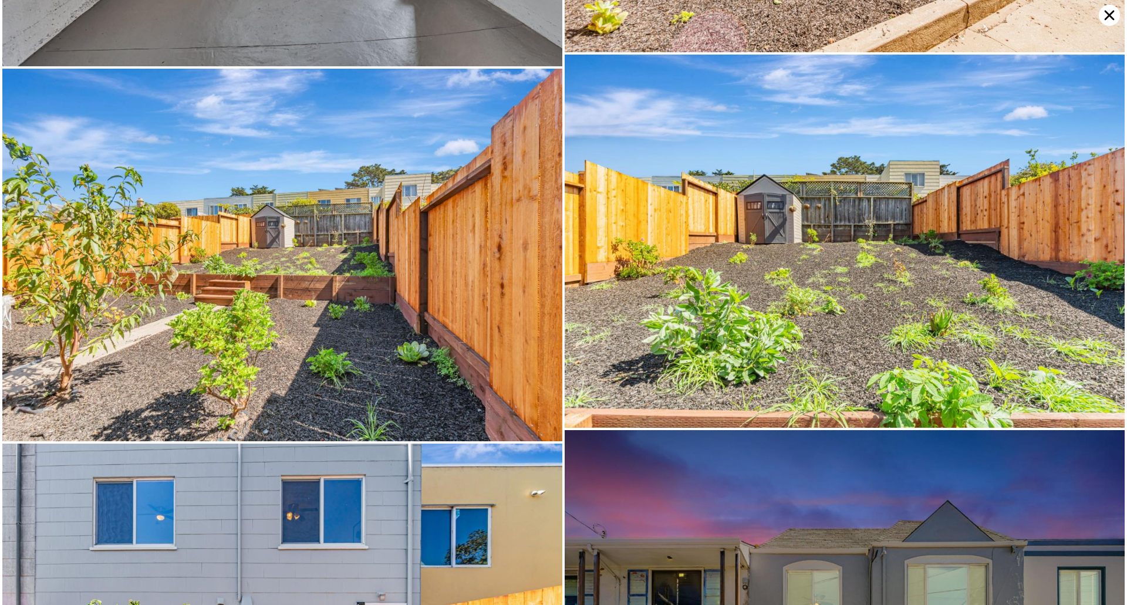
scroll to position [7100, 0]
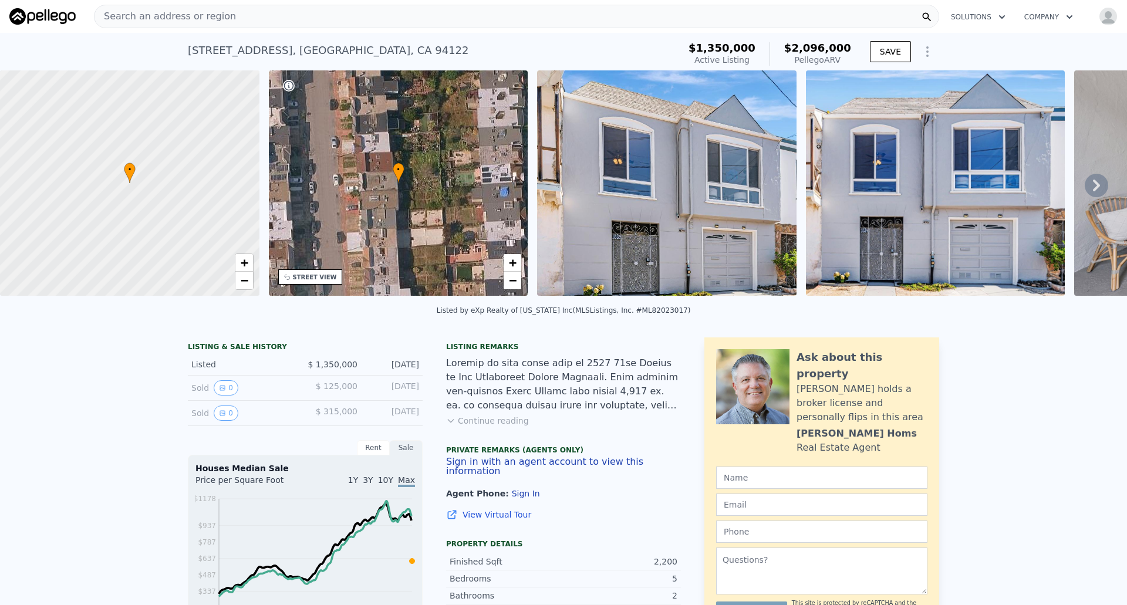
click at [337, 52] on div "1834 38th Ave , San Francisco , CA 94122" at bounding box center [328, 50] width 281 height 16
copy div "1834 38th Ave , San Francisco , CA 94122 Active at $1.350m (~ARV $2.096m )"
